Goal: Answer question/provide support: Share knowledge or assist other users

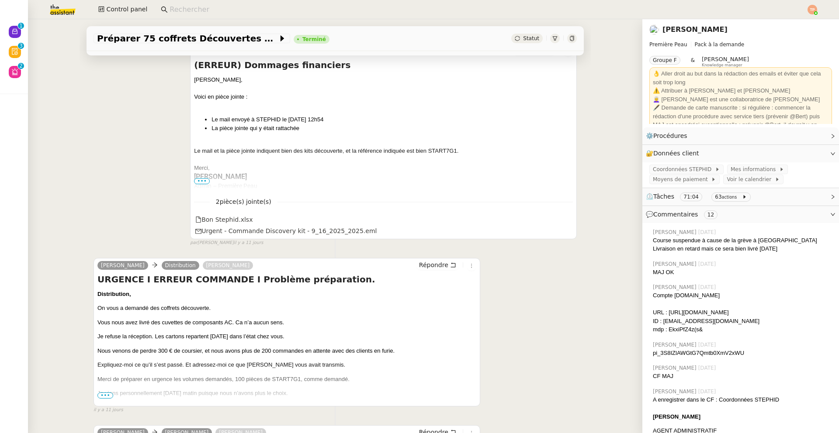
scroll to position [133, 0]
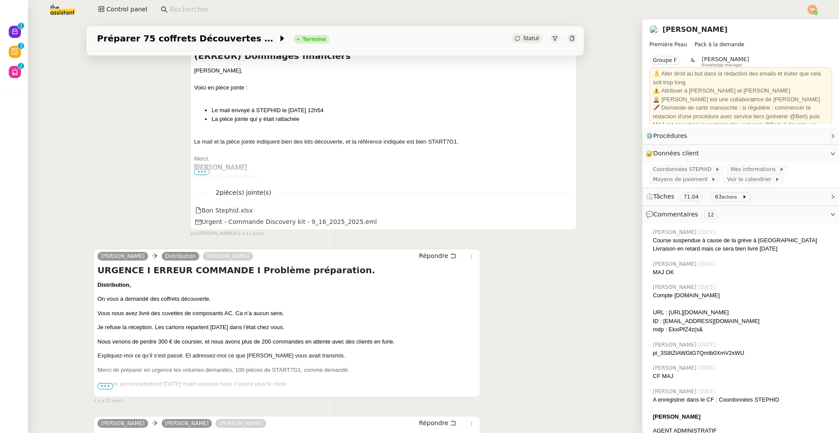
click at [106, 387] on span "•••" at bounding box center [105, 387] width 16 height 6
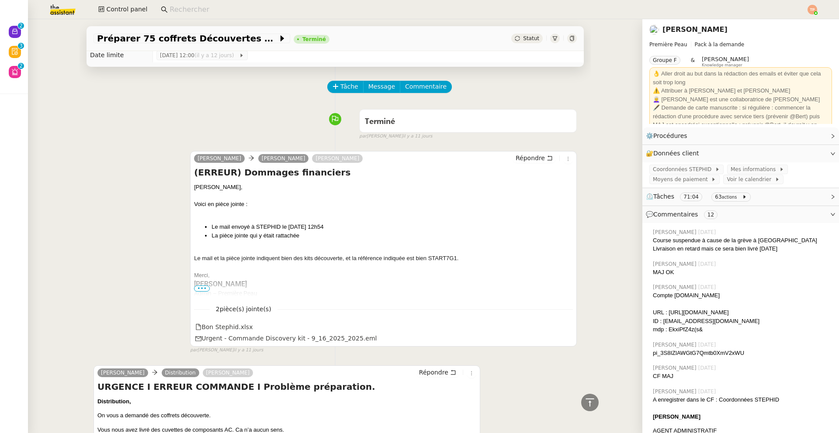
scroll to position [0, 0]
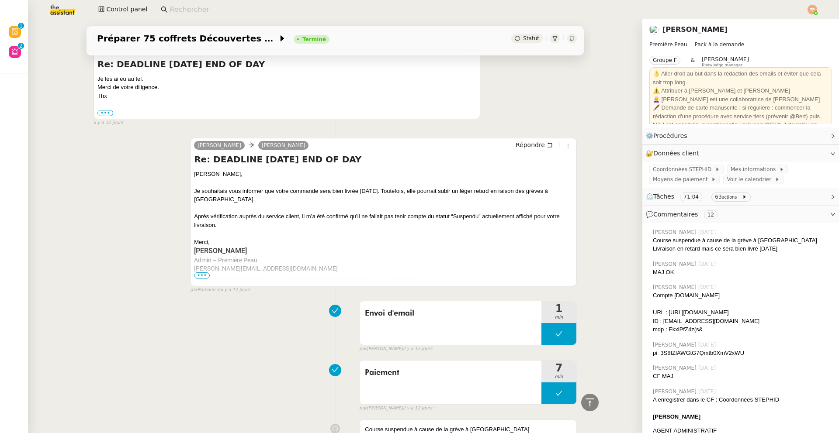
scroll to position [795, 0]
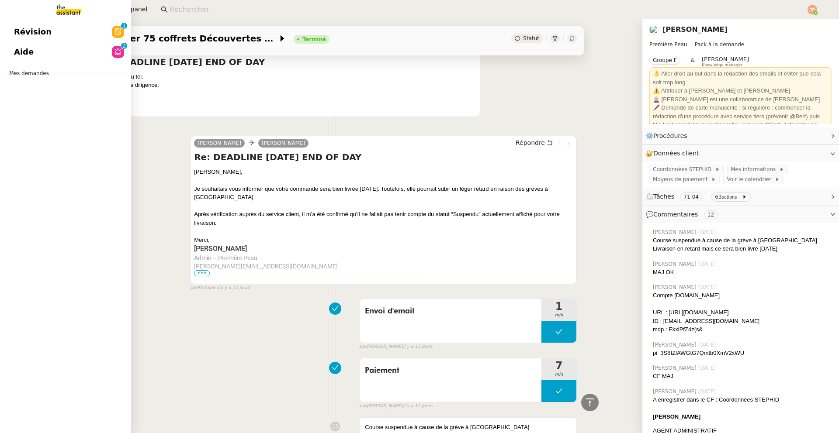
click at [38, 50] on link "Aide 0 1 2 3 4 5 6 7 8 9" at bounding box center [65, 52] width 131 height 20
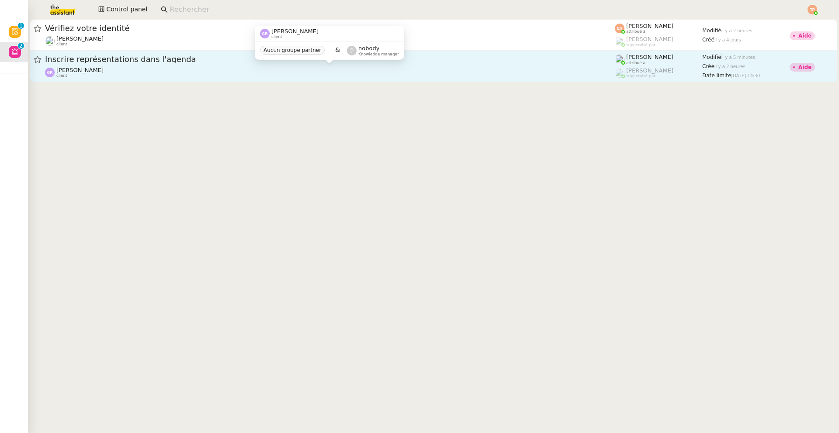
click at [407, 71] on div "[PERSON_NAME] client" at bounding box center [330, 72] width 570 height 11
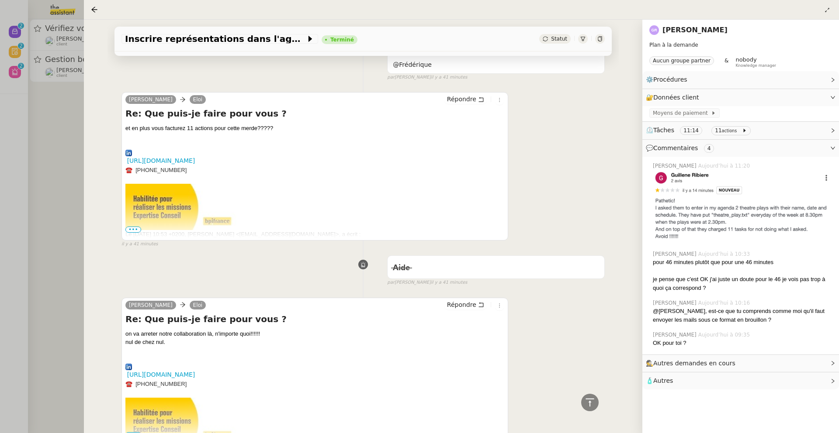
scroll to position [189, 0]
